Goal: Task Accomplishment & Management: Use online tool/utility

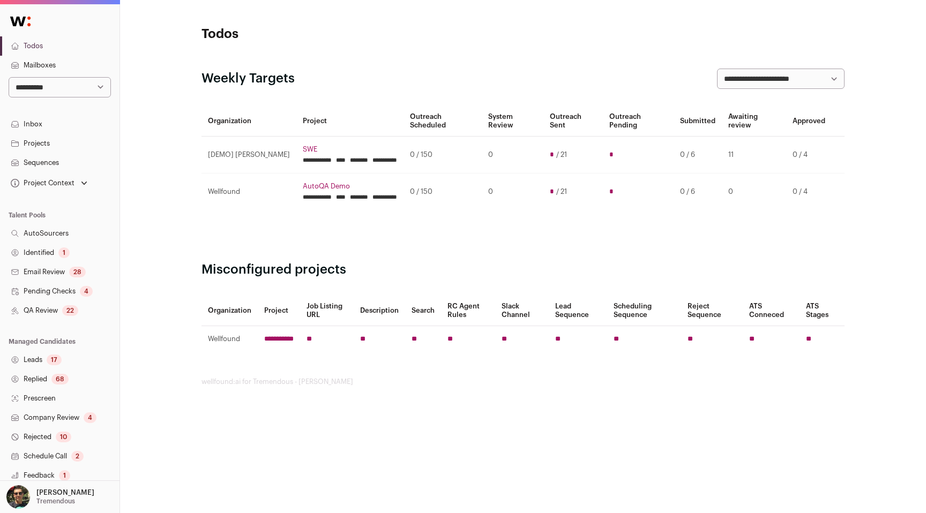
scroll to position [103, 0]
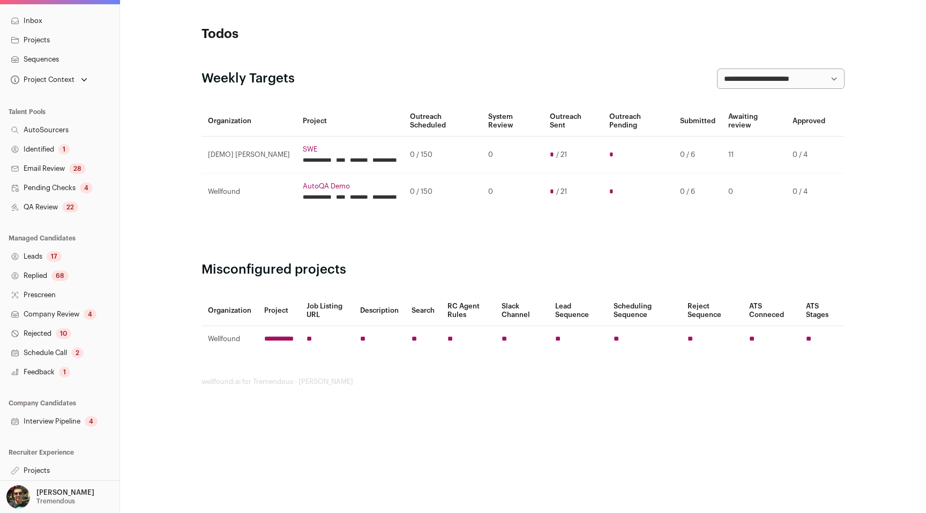
click at [50, 468] on link "Projects" at bounding box center [59, 470] width 119 height 19
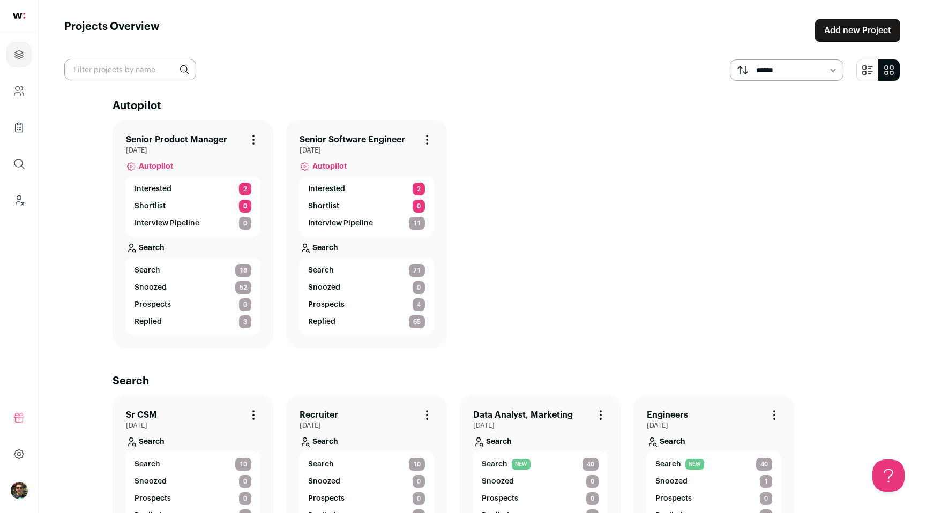
drag, startPoint x: 701, startPoint y: 21, endPoint x: 701, endPoint y: 10, distance: 11.2
click at [701, 20] on header "Projects Overview Add new Project" at bounding box center [482, 30] width 836 height 22
click at [328, 268] on span "Search" at bounding box center [321, 270] width 26 height 11
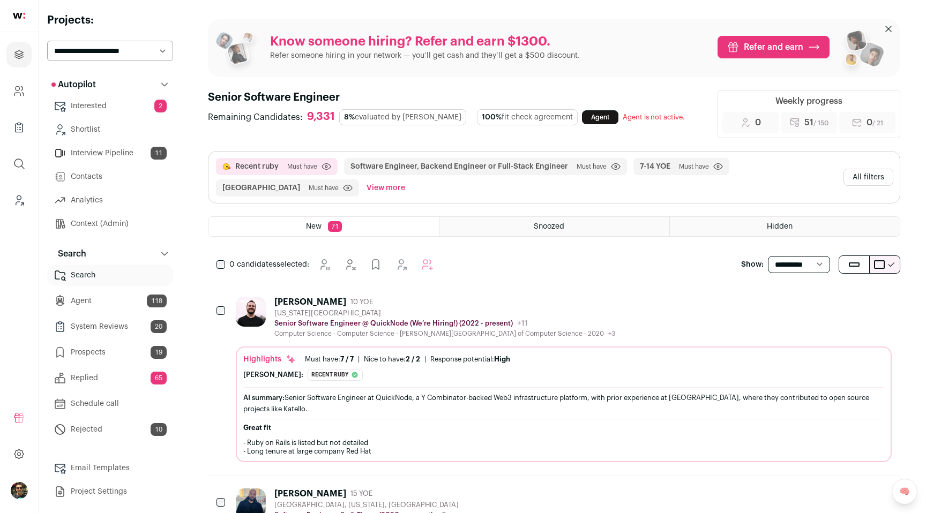
click at [860, 177] on button "All filters" at bounding box center [868, 177] width 50 height 17
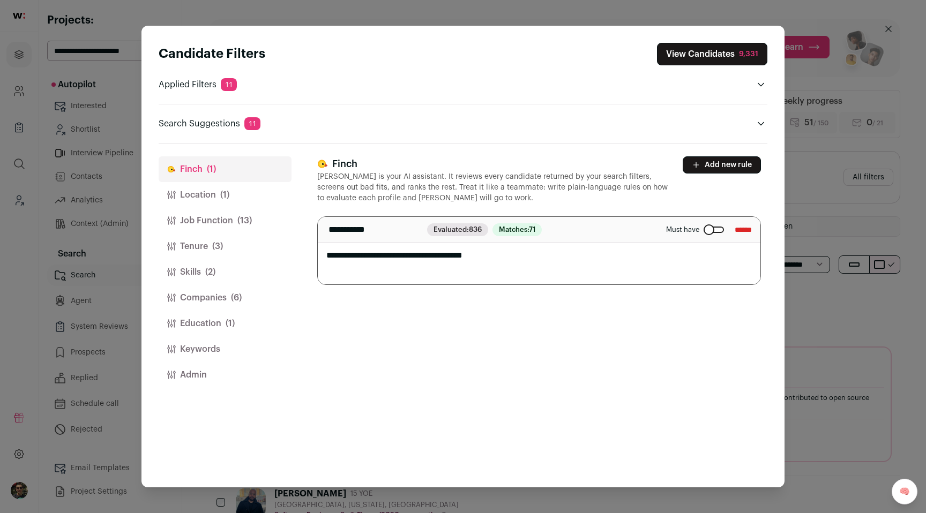
click at [196, 180] on button "[PERSON_NAME] (1)" at bounding box center [225, 169] width 133 height 26
click at [196, 185] on button "Location (1)" at bounding box center [225, 195] width 133 height 26
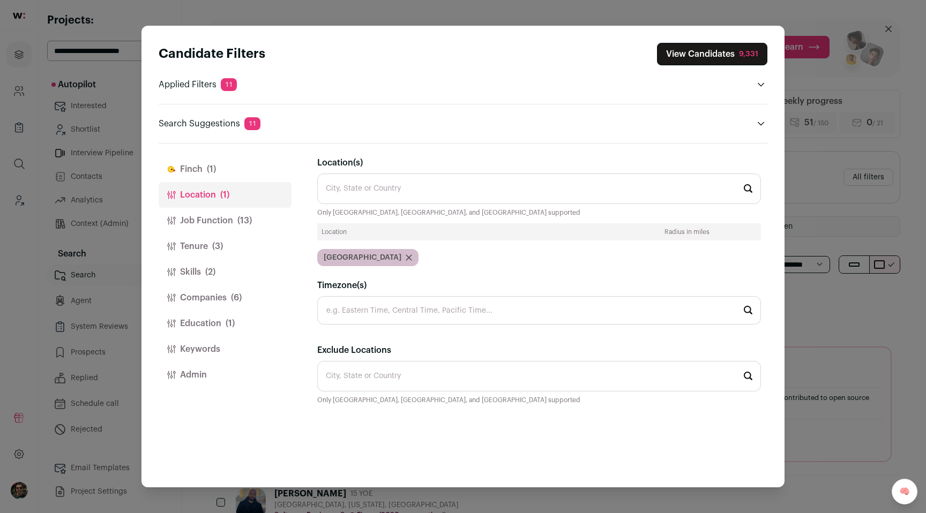
click at [380, 191] on input "Location(s)" at bounding box center [538, 189] width 443 height 31
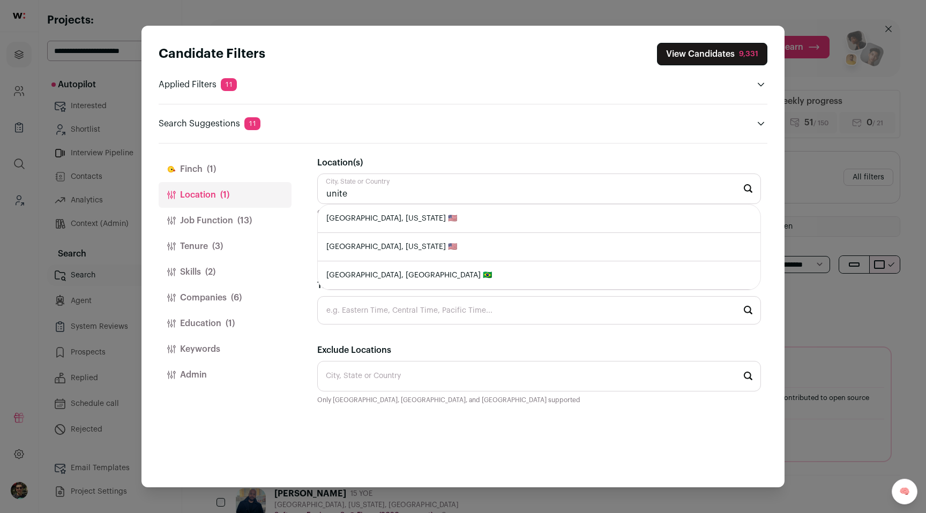
type input "united"
type input "europ"
